Goal: Check status: Check status

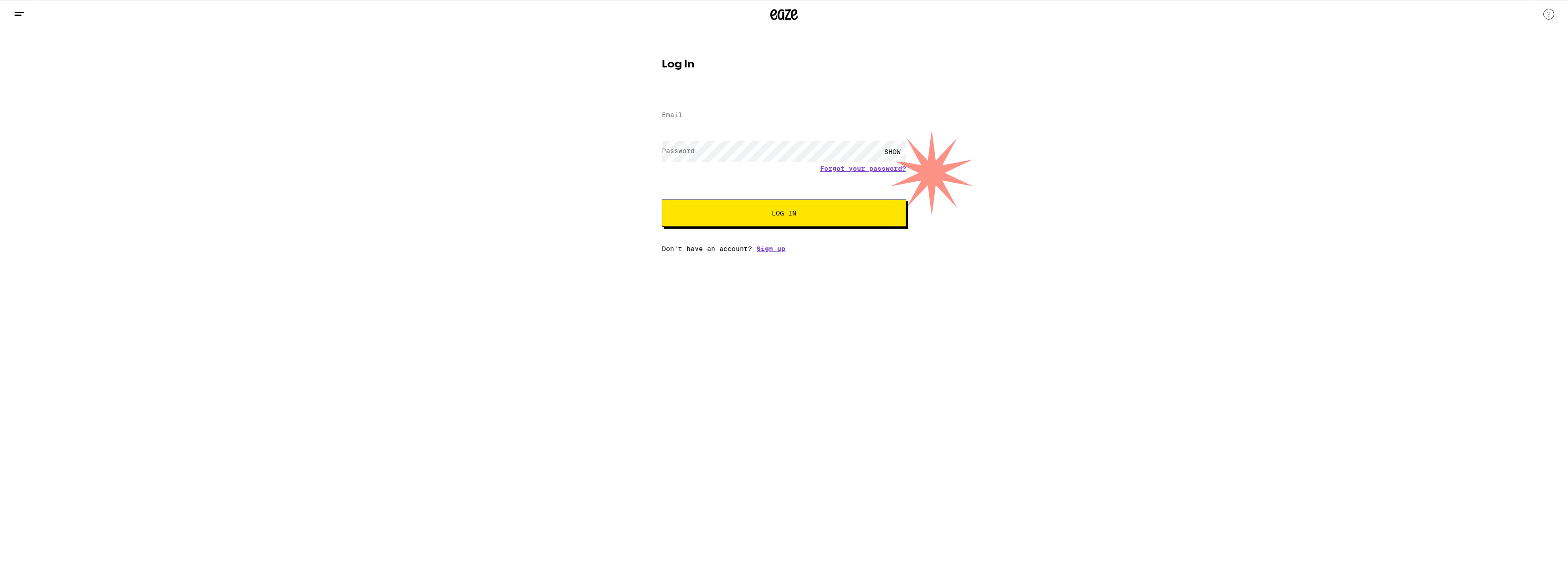
click at [825, 102] on form "Email Email Password Password SHOW Forgot your password? Log In" at bounding box center [784, 160] width 244 height 134
click at [803, 121] on input "Email" at bounding box center [784, 115] width 244 height 21
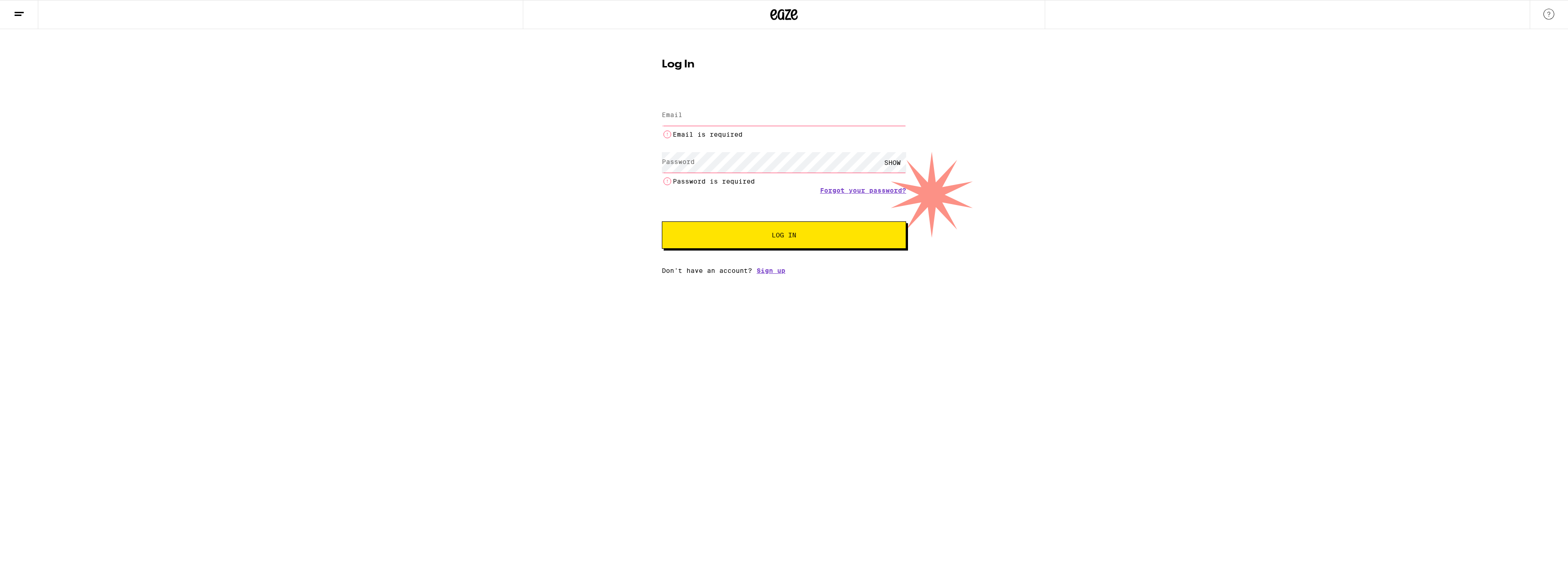
type input "[EMAIL_ADDRESS][DOMAIN_NAME]"
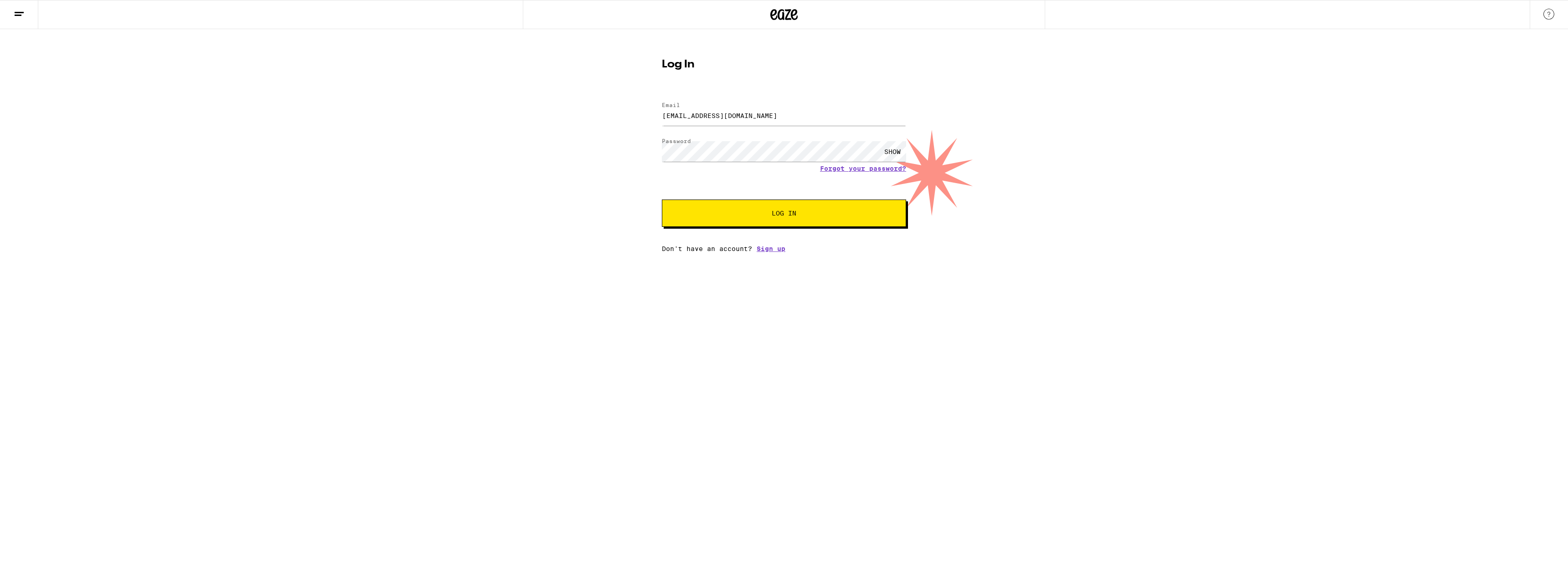
click at [719, 204] on button "Log In" at bounding box center [784, 213] width 244 height 27
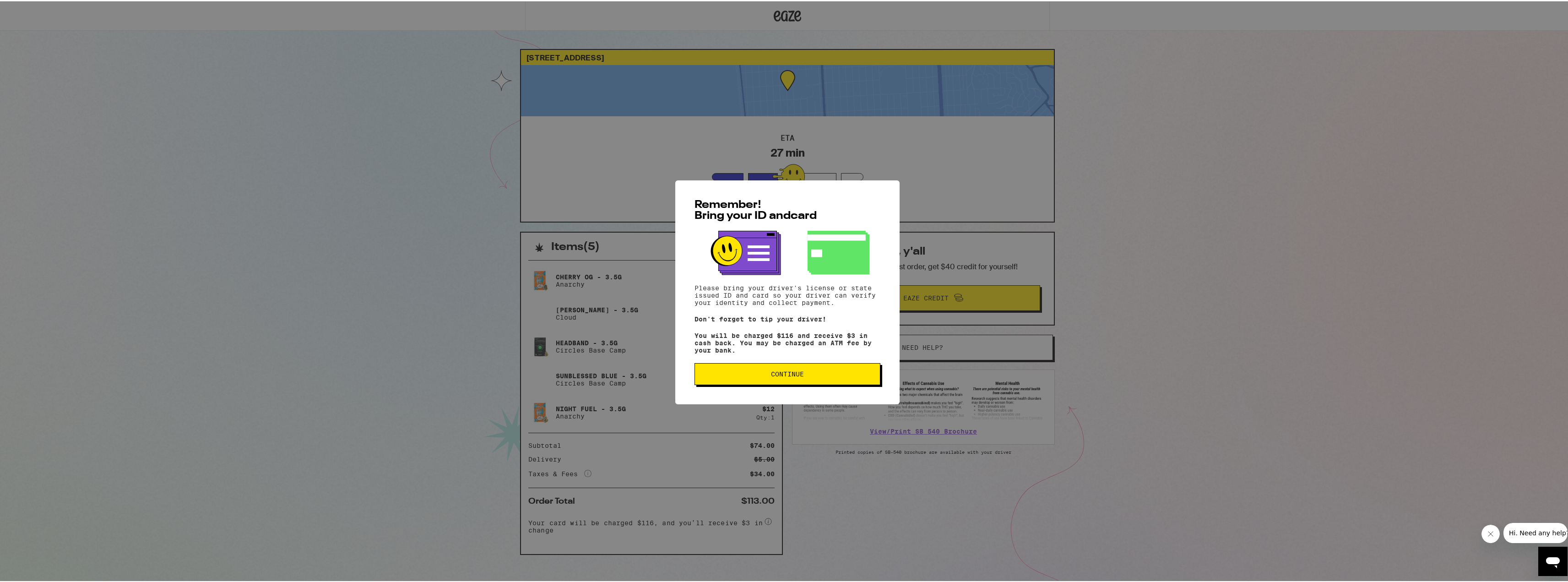
click at [805, 387] on div "Remember! Bring your ID and card Please bring your driver's license or state is…" at bounding box center [788, 291] width 224 height 224
click at [805, 375] on span "Continue" at bounding box center [787, 373] width 170 height 6
